Goal: Task Accomplishment & Management: Use online tool/utility

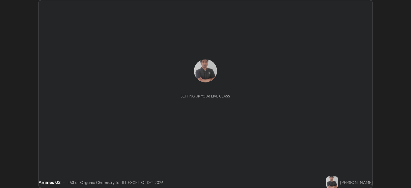
scroll to position [188, 411]
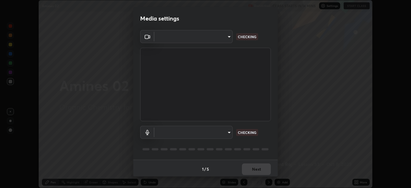
type input "a2c9e0304fea7a197325265949ed38064ec23766b16e4a4df4757bcf8ee53c87"
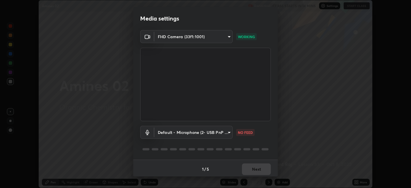
click at [214, 134] on body "Erase all Amines 02 Recording CLASS STARTS IN 14 MINS Settings START CLASS Sett…" at bounding box center [205, 94] width 411 height 188
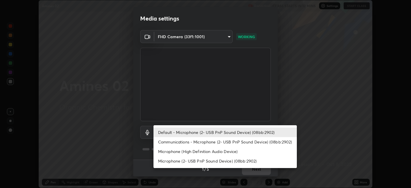
click at [196, 143] on li "Communications - Microphone (2- USB PnP Sound Device) (08bb:2902)" at bounding box center [225, 142] width 143 height 10
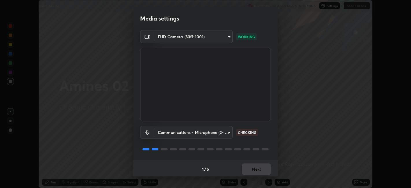
click at [195, 132] on body "Erase all Amines 02 Recording CLASS STARTS IN 13 MINS Settings START CLASS Sett…" at bounding box center [205, 94] width 411 height 188
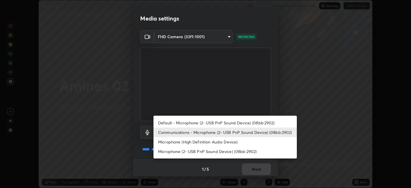
click at [195, 123] on li "Default - Microphone (2- USB PnP Sound Device) (08bb:2902)" at bounding box center [225, 123] width 143 height 10
type input "default"
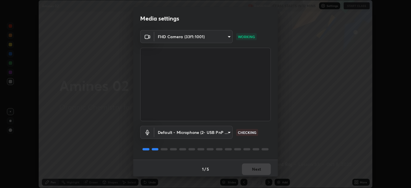
click at [256, 172] on div "1 / 5 Next" at bounding box center [205, 169] width 145 height 19
click at [257, 169] on button "Next" at bounding box center [256, 169] width 29 height 12
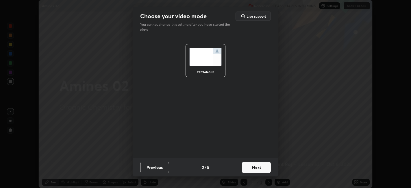
click at [260, 170] on button "Next" at bounding box center [256, 168] width 29 height 12
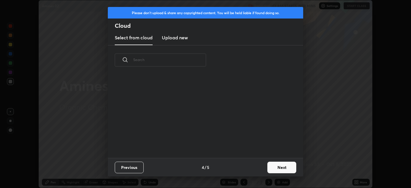
click at [268, 167] on button "Next" at bounding box center [282, 168] width 29 height 12
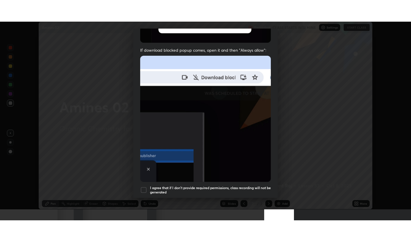
scroll to position [119, 0]
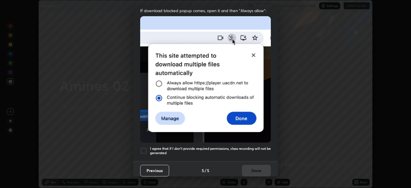
click at [145, 147] on div at bounding box center [143, 150] width 7 height 7
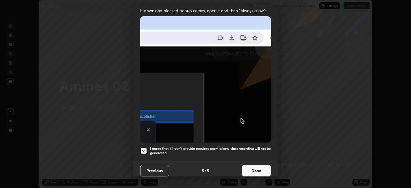
click at [252, 165] on button "Done" at bounding box center [256, 171] width 29 height 12
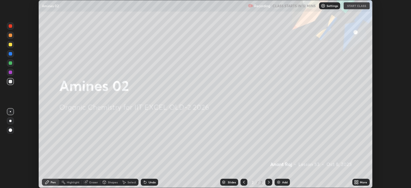
click at [356, 184] on icon at bounding box center [356, 182] width 5 height 5
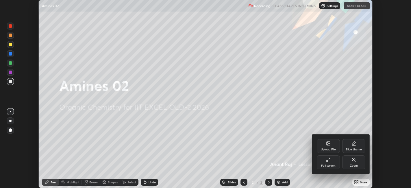
click at [330, 166] on div "Full screen" at bounding box center [328, 165] width 14 height 3
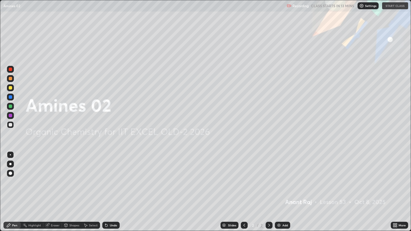
scroll to position [231, 411]
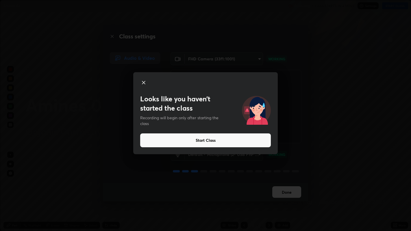
click at [290, 60] on div "Looks like you haven’t started the class Recording will begin only after starti…" at bounding box center [205, 115] width 411 height 231
click at [144, 83] on icon at bounding box center [143, 82] width 3 height 3
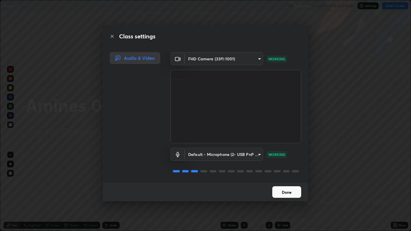
click at [287, 188] on button "Done" at bounding box center [286, 193] width 29 height 12
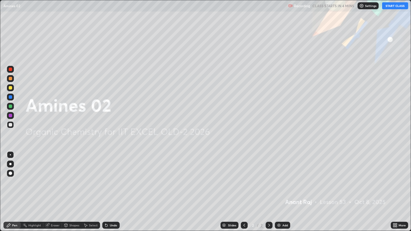
click at [393, 188] on div "More" at bounding box center [399, 225] width 17 height 7
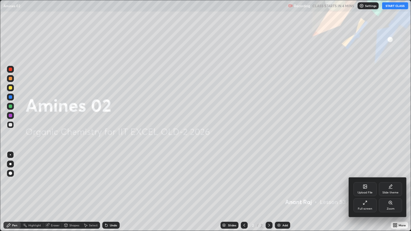
click at [365, 188] on icon at bounding box center [365, 187] width 5 height 5
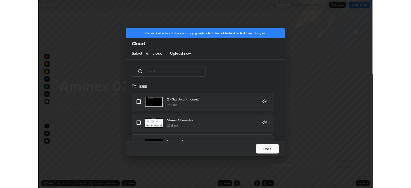
scroll to position [71, 186]
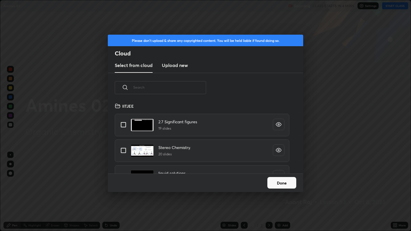
click at [182, 66] on h3 "Upload new" at bounding box center [175, 65] width 26 height 7
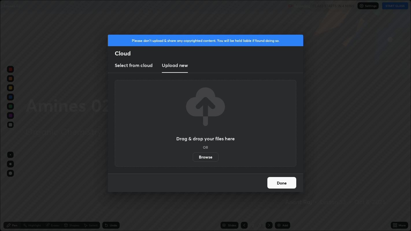
click at [202, 158] on label "Browse" at bounding box center [206, 157] width 26 height 9
click at [193, 158] on input "Browse" at bounding box center [193, 157] width 0 height 9
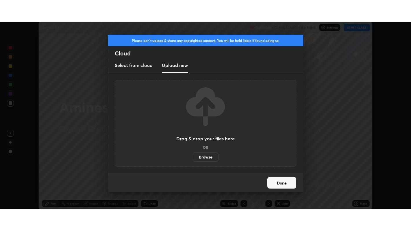
scroll to position [28738, 28514]
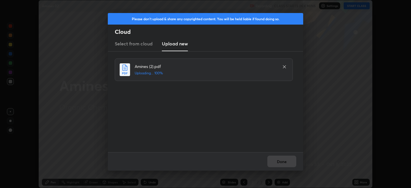
click at [285, 159] on div "Done" at bounding box center [206, 161] width 196 height 19
click at [291, 162] on button "Done" at bounding box center [282, 162] width 29 height 12
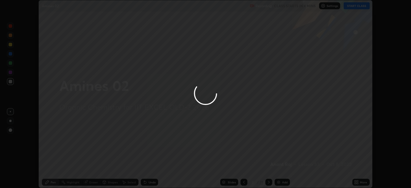
click at [358, 181] on div at bounding box center [205, 94] width 411 height 188
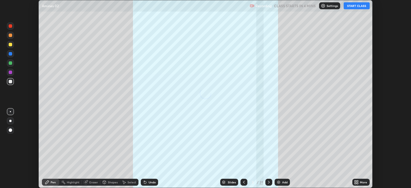
click at [358, 183] on icon at bounding box center [357, 183] width 1 height 1
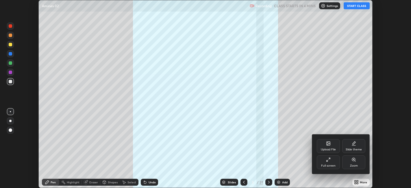
click at [332, 163] on div "Full screen" at bounding box center [328, 162] width 23 height 14
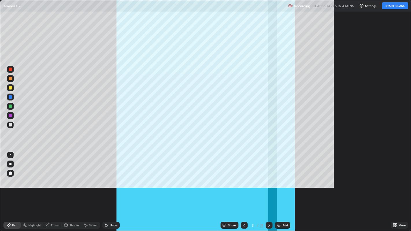
scroll to position [231, 411]
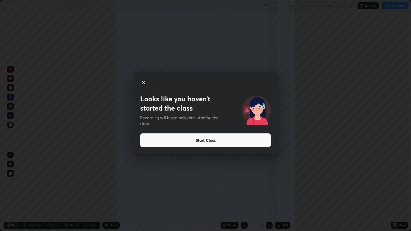
click at [210, 143] on button "Start Class" at bounding box center [205, 141] width 131 height 14
click at [213, 143] on button "Start Class" at bounding box center [205, 141] width 131 height 14
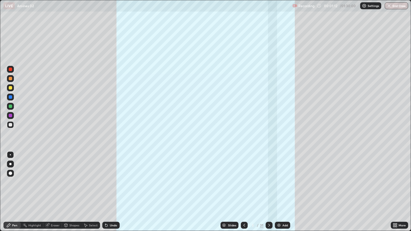
click at [395, 188] on icon at bounding box center [394, 226] width 1 height 1
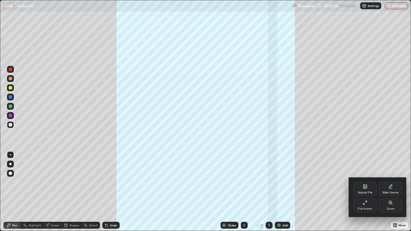
click at [264, 188] on div at bounding box center [205, 115] width 411 height 231
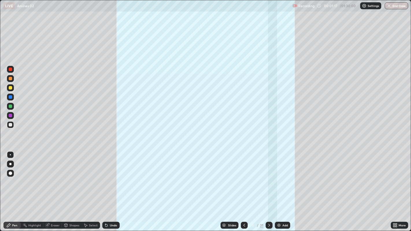
click at [262, 188] on div "31" at bounding box center [261, 225] width 3 height 5
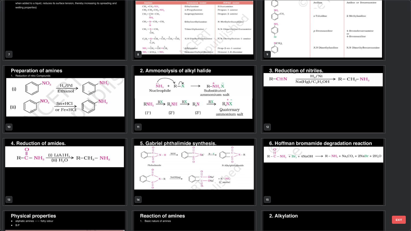
scroll to position [154, 0]
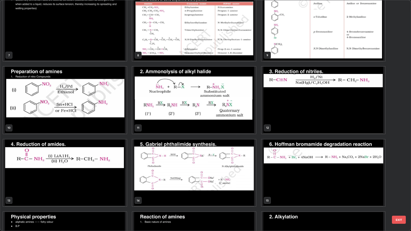
click at [109, 188] on img "grid" at bounding box center [65, 173] width 124 height 67
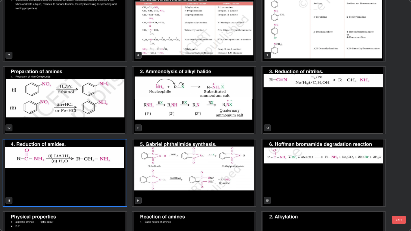
click at [110, 188] on img "grid" at bounding box center [65, 173] width 124 height 67
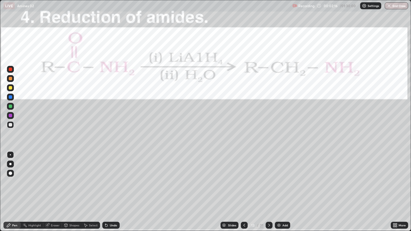
click at [268, 188] on icon at bounding box center [269, 225] width 5 height 5
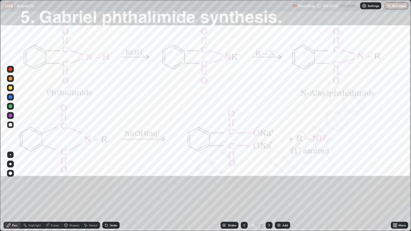
click at [34, 188] on div "Highlight" at bounding box center [34, 225] width 13 height 3
click at [11, 106] on div at bounding box center [10, 106] width 3 height 3
click at [9, 71] on div at bounding box center [10, 69] width 7 height 7
click at [38, 188] on div "Highlight" at bounding box center [34, 225] width 13 height 3
click at [14, 188] on div "Pen" at bounding box center [14, 225] width 5 height 3
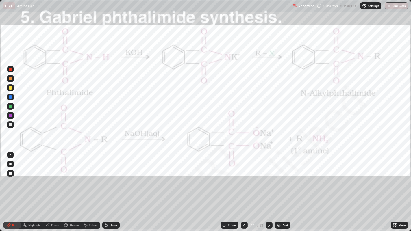
click at [281, 188] on img at bounding box center [279, 225] width 5 height 5
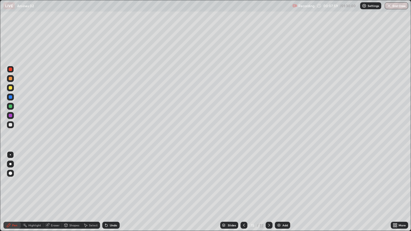
click at [10, 125] on div at bounding box center [10, 124] width 3 height 3
click at [109, 188] on div "Undo" at bounding box center [110, 225] width 17 height 7
click at [110, 188] on div "Undo" at bounding box center [113, 225] width 7 height 3
click at [112, 188] on div "Undo" at bounding box center [113, 225] width 7 height 3
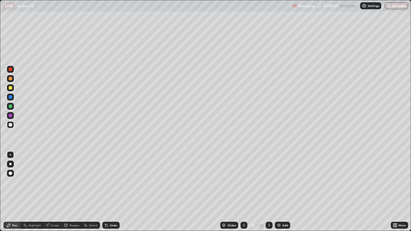
click at [112, 188] on div "Undo" at bounding box center [113, 225] width 7 height 3
click at [113, 188] on div "Undo" at bounding box center [113, 225] width 7 height 3
click at [115, 188] on div "Undo" at bounding box center [110, 225] width 17 height 7
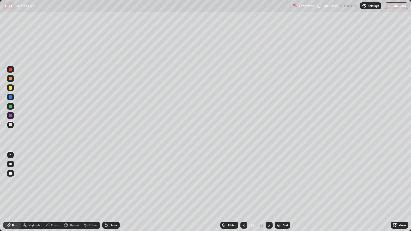
click at [116, 188] on div "Undo" at bounding box center [110, 225] width 17 height 7
click at [117, 188] on div "Undo" at bounding box center [110, 225] width 17 height 7
click at [111, 188] on div "Undo" at bounding box center [113, 225] width 7 height 3
click at [110, 188] on div "Undo" at bounding box center [113, 225] width 7 height 3
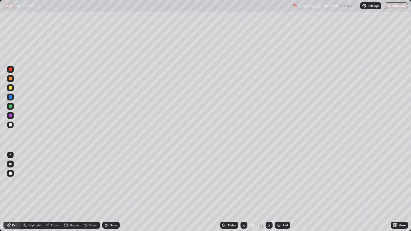
click at [110, 188] on div "Undo" at bounding box center [113, 225] width 7 height 3
click at [114, 188] on div "Undo" at bounding box center [113, 225] width 7 height 3
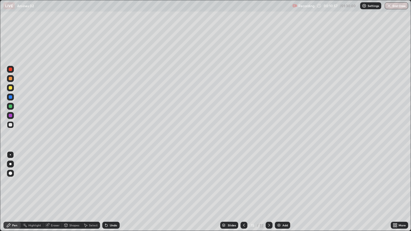
click at [112, 188] on div "Undo" at bounding box center [113, 225] width 7 height 3
click at [113, 188] on div "Undo" at bounding box center [110, 225] width 17 height 7
click at [115, 188] on div "Undo" at bounding box center [110, 225] width 17 height 7
click at [117, 188] on div "Undo" at bounding box center [110, 226] width 20 height 12
click at [117, 188] on div "Undo" at bounding box center [110, 225] width 17 height 7
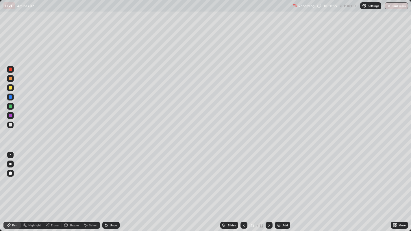
click at [11, 107] on div at bounding box center [10, 106] width 3 height 3
click at [110, 188] on div "Undo" at bounding box center [113, 225] width 7 height 3
click at [111, 188] on div "Undo" at bounding box center [113, 225] width 7 height 3
click at [110, 188] on div "Undo" at bounding box center [113, 225] width 7 height 3
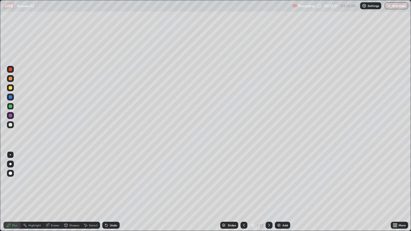
click at [110, 188] on div "Undo" at bounding box center [113, 225] width 7 height 3
click at [110, 188] on div "Undo" at bounding box center [110, 225] width 17 height 7
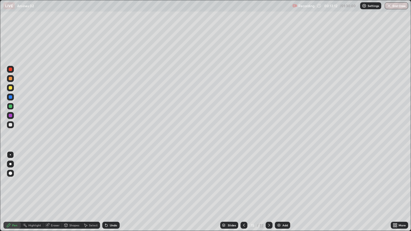
click at [10, 88] on div at bounding box center [10, 87] width 3 height 3
click at [281, 188] on img at bounding box center [279, 225] width 5 height 5
click at [243, 188] on icon at bounding box center [244, 225] width 2 height 3
click at [244, 188] on icon at bounding box center [244, 225] width 5 height 5
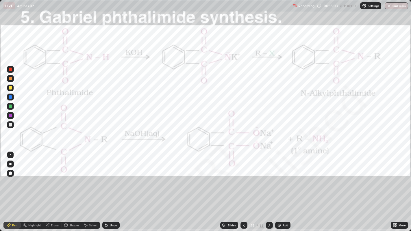
click at [109, 188] on div "Undo" at bounding box center [110, 225] width 17 height 7
click at [270, 188] on icon at bounding box center [269, 225] width 5 height 5
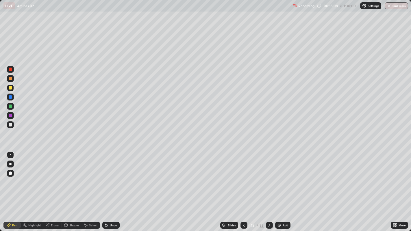
click at [269, 188] on icon at bounding box center [270, 225] width 2 height 3
click at [105, 188] on icon at bounding box center [105, 224] width 1 height 1
click at [12, 126] on div at bounding box center [10, 124] width 7 height 7
click at [10, 87] on div at bounding box center [10, 87] width 3 height 3
click at [280, 188] on img at bounding box center [279, 225] width 5 height 5
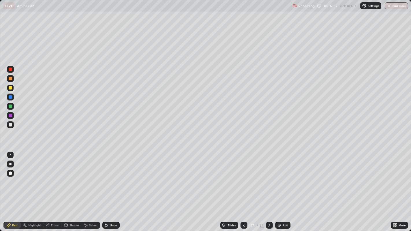
click at [10, 125] on div at bounding box center [10, 124] width 3 height 3
click at [112, 188] on div "Undo" at bounding box center [110, 225] width 17 height 7
click at [110, 188] on div "Undo" at bounding box center [113, 225] width 7 height 3
click at [111, 188] on div "Undo" at bounding box center [113, 225] width 7 height 3
click at [53, 188] on div "Eraser" at bounding box center [55, 225] width 9 height 3
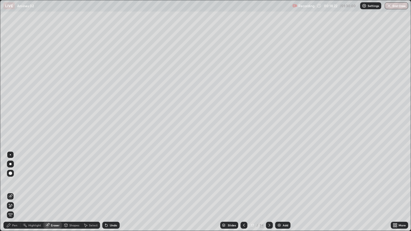
click at [14, 188] on div "Pen" at bounding box center [14, 225] width 5 height 3
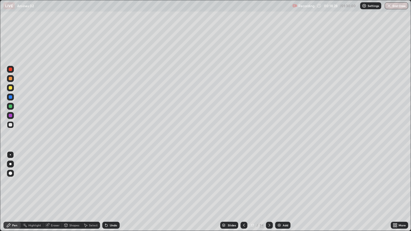
click at [14, 188] on div "Pen" at bounding box center [14, 225] width 5 height 3
click at [244, 188] on icon at bounding box center [244, 225] width 5 height 5
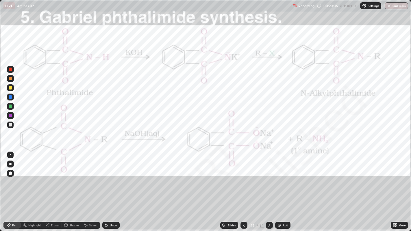
click at [244, 188] on icon at bounding box center [244, 225] width 5 height 5
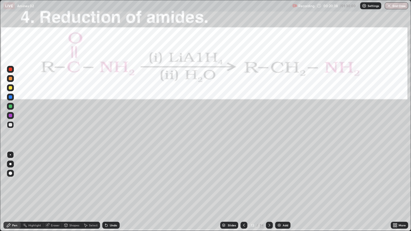
click at [269, 188] on icon at bounding box center [269, 225] width 5 height 5
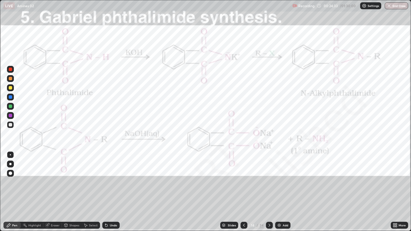
click at [56, 188] on div "Eraser" at bounding box center [55, 225] width 9 height 3
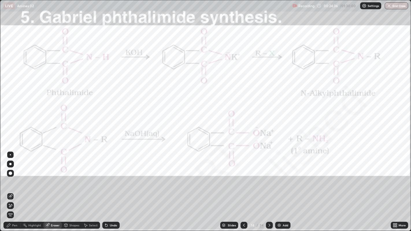
click at [14, 188] on div "Pen" at bounding box center [14, 225] width 5 height 3
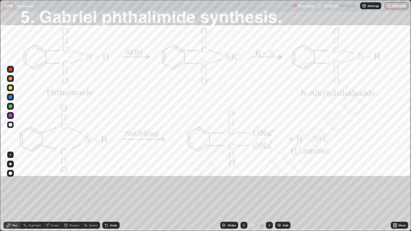
click at [269, 188] on icon at bounding box center [269, 225] width 5 height 5
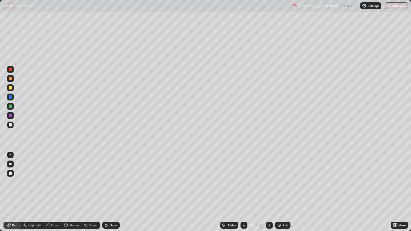
click at [269, 188] on icon at bounding box center [269, 225] width 5 height 5
click at [271, 188] on div at bounding box center [269, 225] width 7 height 7
click at [10, 89] on div at bounding box center [10, 87] width 3 height 3
click at [10, 155] on div at bounding box center [10, 154] width 1 height 1
click at [10, 125] on div at bounding box center [10, 124] width 3 height 3
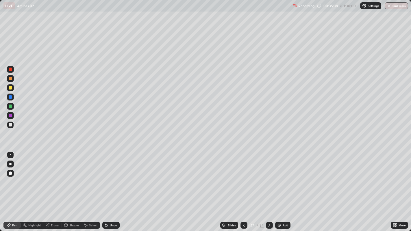
click at [10, 89] on div at bounding box center [10, 87] width 3 height 3
click at [10, 125] on div at bounding box center [10, 124] width 3 height 3
click at [11, 124] on div at bounding box center [10, 124] width 3 height 3
click at [10, 86] on div at bounding box center [10, 87] width 3 height 3
click at [114, 188] on div "Undo" at bounding box center [113, 225] width 7 height 3
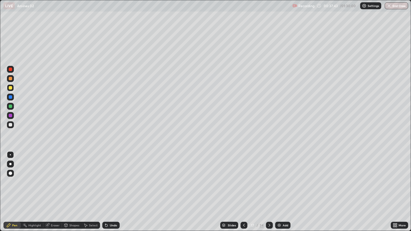
click at [112, 188] on div "Undo" at bounding box center [113, 225] width 7 height 3
click at [268, 188] on icon at bounding box center [269, 225] width 5 height 5
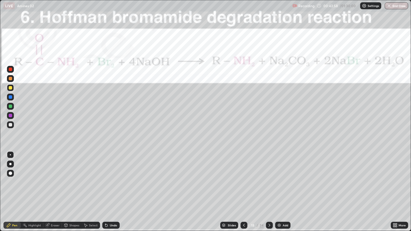
click at [10, 69] on div at bounding box center [10, 69] width 3 height 3
click at [14, 188] on div "Pen" at bounding box center [14, 225] width 5 height 3
click at [10, 125] on div at bounding box center [10, 124] width 3 height 3
click at [12, 106] on div at bounding box center [10, 106] width 3 height 3
click at [105, 188] on icon at bounding box center [105, 224] width 1 height 1
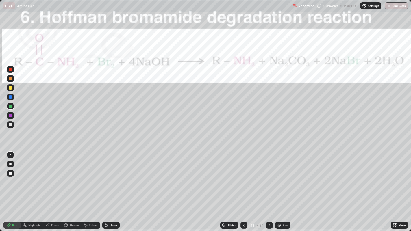
click at [108, 188] on div "Undo" at bounding box center [110, 225] width 17 height 7
click at [10, 126] on div at bounding box center [10, 124] width 3 height 3
click at [10, 70] on div at bounding box center [10, 69] width 3 height 3
click at [280, 188] on img at bounding box center [279, 225] width 5 height 5
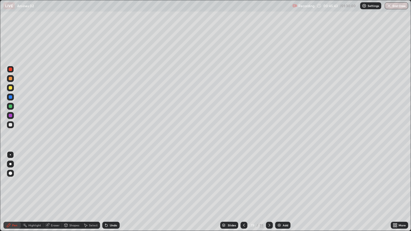
click at [108, 188] on icon at bounding box center [106, 225] width 5 height 5
click at [244, 188] on icon at bounding box center [244, 225] width 5 height 5
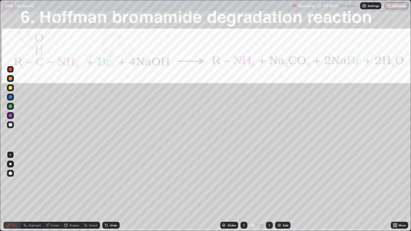
click at [12, 126] on div at bounding box center [10, 124] width 7 height 7
click at [110, 188] on div "Undo" at bounding box center [113, 225] width 7 height 3
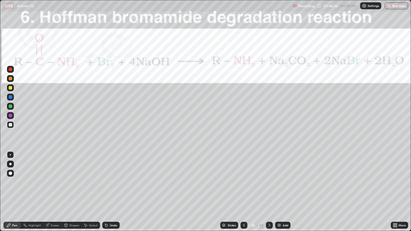
click at [113, 188] on div "Undo" at bounding box center [113, 225] width 7 height 3
click at [110, 188] on div "Undo" at bounding box center [110, 225] width 17 height 7
click at [111, 188] on div "Undo" at bounding box center [110, 225] width 17 height 7
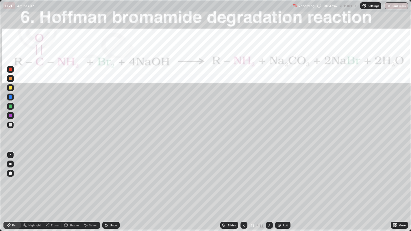
click at [112, 188] on div "Undo" at bounding box center [113, 225] width 7 height 3
click at [109, 188] on div "Undo" at bounding box center [110, 225] width 17 height 7
click at [57, 188] on div "Eraser" at bounding box center [55, 225] width 9 height 3
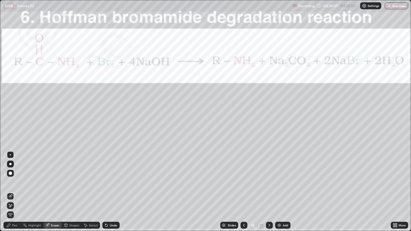
click at [14, 188] on div "Pen" at bounding box center [14, 225] width 5 height 3
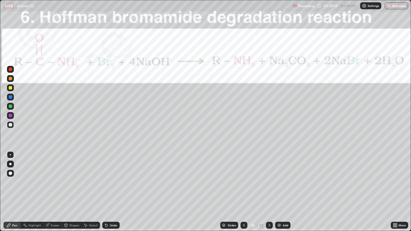
click at [113, 188] on div "Undo" at bounding box center [113, 225] width 7 height 3
click at [12, 106] on div at bounding box center [10, 106] width 3 height 3
click at [105, 188] on icon at bounding box center [105, 224] width 1 height 1
click at [15, 188] on div "Pen" at bounding box center [14, 225] width 5 height 3
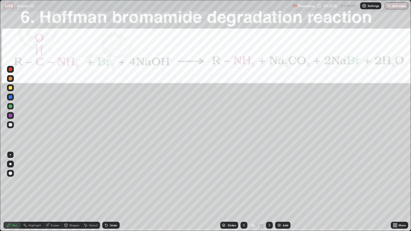
click at [11, 125] on div at bounding box center [10, 124] width 3 height 3
click at [37, 188] on div "Highlight" at bounding box center [34, 225] width 13 height 3
click at [54, 188] on div "Eraser" at bounding box center [55, 225] width 9 height 3
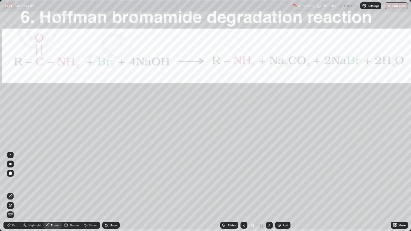
click at [12, 188] on icon at bounding box center [10, 206] width 5 height 5
click at [15, 188] on div "Pen" at bounding box center [14, 225] width 5 height 3
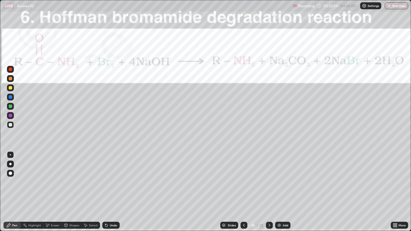
click at [12, 116] on div at bounding box center [10, 115] width 3 height 3
click at [113, 188] on div "Undo" at bounding box center [113, 225] width 7 height 3
click at [112, 188] on div "Undo" at bounding box center [113, 225] width 7 height 3
click at [9, 126] on div at bounding box center [10, 124] width 3 height 3
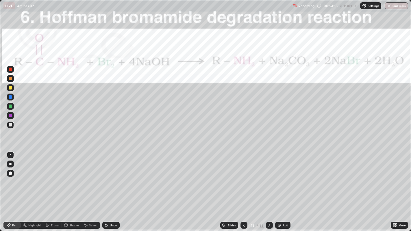
click at [10, 88] on div at bounding box center [10, 87] width 3 height 3
click at [16, 188] on div "Pen" at bounding box center [14, 225] width 5 height 3
click at [15, 188] on div "Pen" at bounding box center [14, 225] width 5 height 3
click at [32, 188] on div "Highlight" at bounding box center [34, 225] width 13 height 3
click at [11, 70] on div at bounding box center [10, 69] width 3 height 3
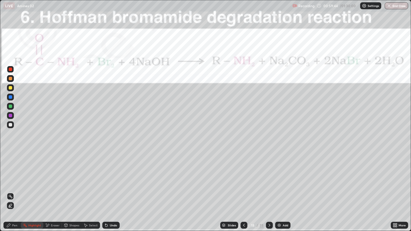
click at [16, 188] on div "Pen" at bounding box center [14, 225] width 5 height 3
click at [244, 188] on icon at bounding box center [244, 225] width 5 height 5
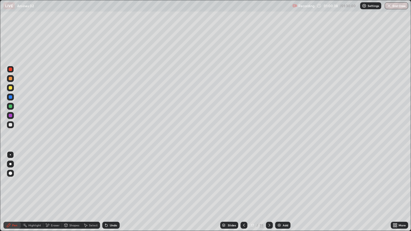
click at [244, 188] on icon at bounding box center [244, 225] width 5 height 5
click at [243, 188] on icon at bounding box center [244, 225] width 2 height 3
click at [243, 188] on icon at bounding box center [244, 225] width 5 height 5
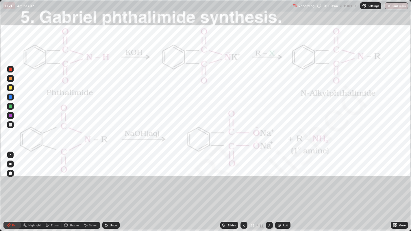
click at [112, 188] on div "Undo" at bounding box center [113, 225] width 7 height 3
click at [111, 188] on div "Undo" at bounding box center [110, 225] width 17 height 7
click at [110, 188] on div "Undo" at bounding box center [110, 225] width 17 height 7
click at [269, 188] on icon at bounding box center [270, 225] width 2 height 3
click at [269, 188] on icon at bounding box center [269, 225] width 5 height 5
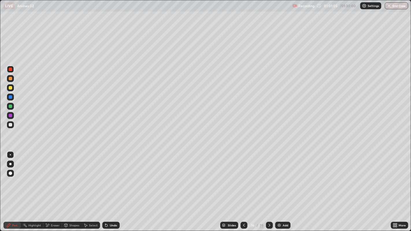
click at [269, 188] on icon at bounding box center [269, 225] width 5 height 5
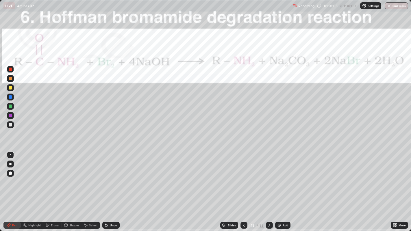
click at [269, 188] on icon at bounding box center [269, 225] width 5 height 5
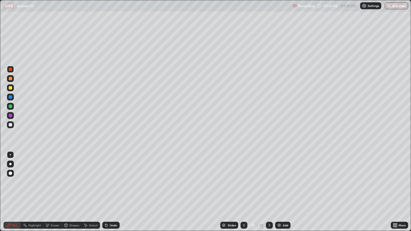
click at [244, 188] on icon at bounding box center [244, 225] width 5 height 5
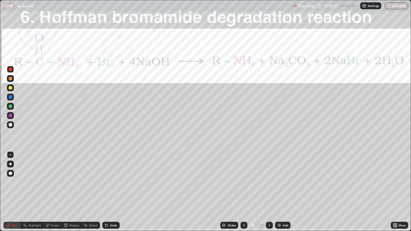
click at [10, 126] on div at bounding box center [10, 124] width 3 height 3
click at [279, 188] on img at bounding box center [279, 225] width 5 height 5
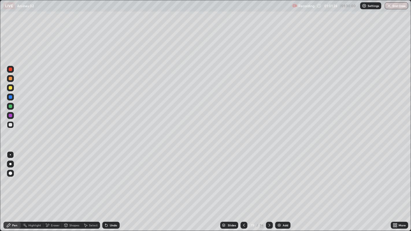
click at [11, 125] on div at bounding box center [10, 124] width 3 height 3
click at [11, 126] on div at bounding box center [10, 124] width 3 height 3
click at [11, 87] on div at bounding box center [10, 87] width 3 height 3
click at [15, 188] on div "Pen" at bounding box center [14, 225] width 5 height 3
click at [11, 124] on div at bounding box center [10, 124] width 3 height 3
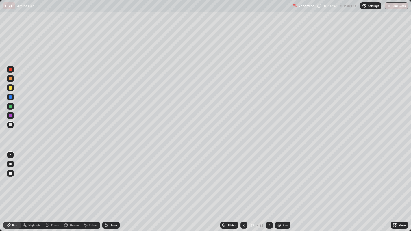
click at [10, 87] on div at bounding box center [10, 87] width 3 height 3
click at [15, 188] on div "Pen" at bounding box center [14, 225] width 5 height 3
click at [11, 125] on div at bounding box center [10, 124] width 3 height 3
click at [12, 126] on div at bounding box center [10, 124] width 3 height 3
click at [281, 188] on img at bounding box center [279, 225] width 5 height 5
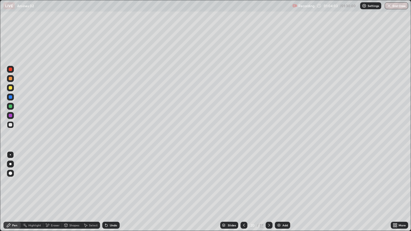
click at [113, 188] on div "Undo" at bounding box center [113, 225] width 7 height 3
click at [112, 188] on div "Undo" at bounding box center [110, 225] width 17 height 7
click at [13, 88] on div at bounding box center [10, 87] width 7 height 7
click at [244, 188] on icon at bounding box center [244, 225] width 5 height 5
click at [269, 188] on icon at bounding box center [269, 225] width 5 height 5
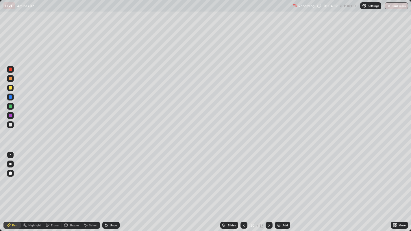
click at [244, 188] on icon at bounding box center [244, 225] width 5 height 5
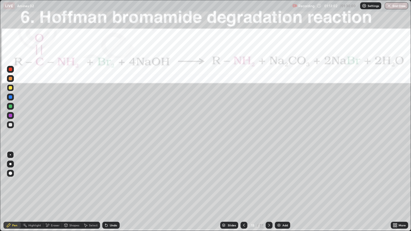
click at [269, 188] on icon at bounding box center [269, 225] width 2 height 3
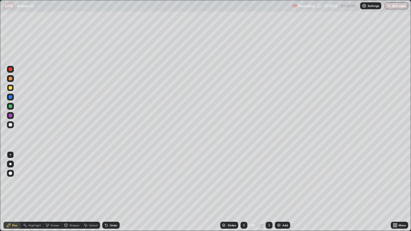
click at [269, 188] on icon at bounding box center [269, 225] width 5 height 5
click at [244, 188] on icon at bounding box center [244, 225] width 5 height 5
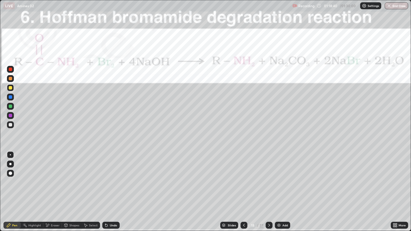
click at [244, 188] on icon at bounding box center [244, 225] width 5 height 5
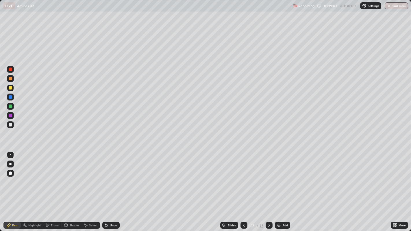
click at [36, 188] on div "Highlight" at bounding box center [34, 225] width 13 height 3
click at [392, 8] on button "End Class" at bounding box center [396, 5] width 23 height 7
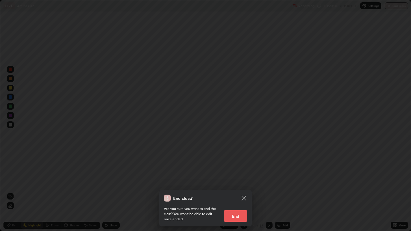
click at [239, 188] on button "End" at bounding box center [235, 217] width 23 height 12
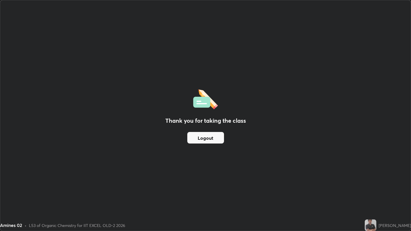
click at [214, 140] on button "Logout" at bounding box center [205, 138] width 37 height 12
click at [262, 78] on div "Thank you for taking the class Logout" at bounding box center [205, 115] width 411 height 231
click at [317, 76] on div "Thank you for taking the class Logout" at bounding box center [205, 115] width 411 height 231
click at [325, 72] on div "Thank you for taking the class Logout" at bounding box center [205, 115] width 411 height 231
